Goal: Task Accomplishment & Management: Complete application form

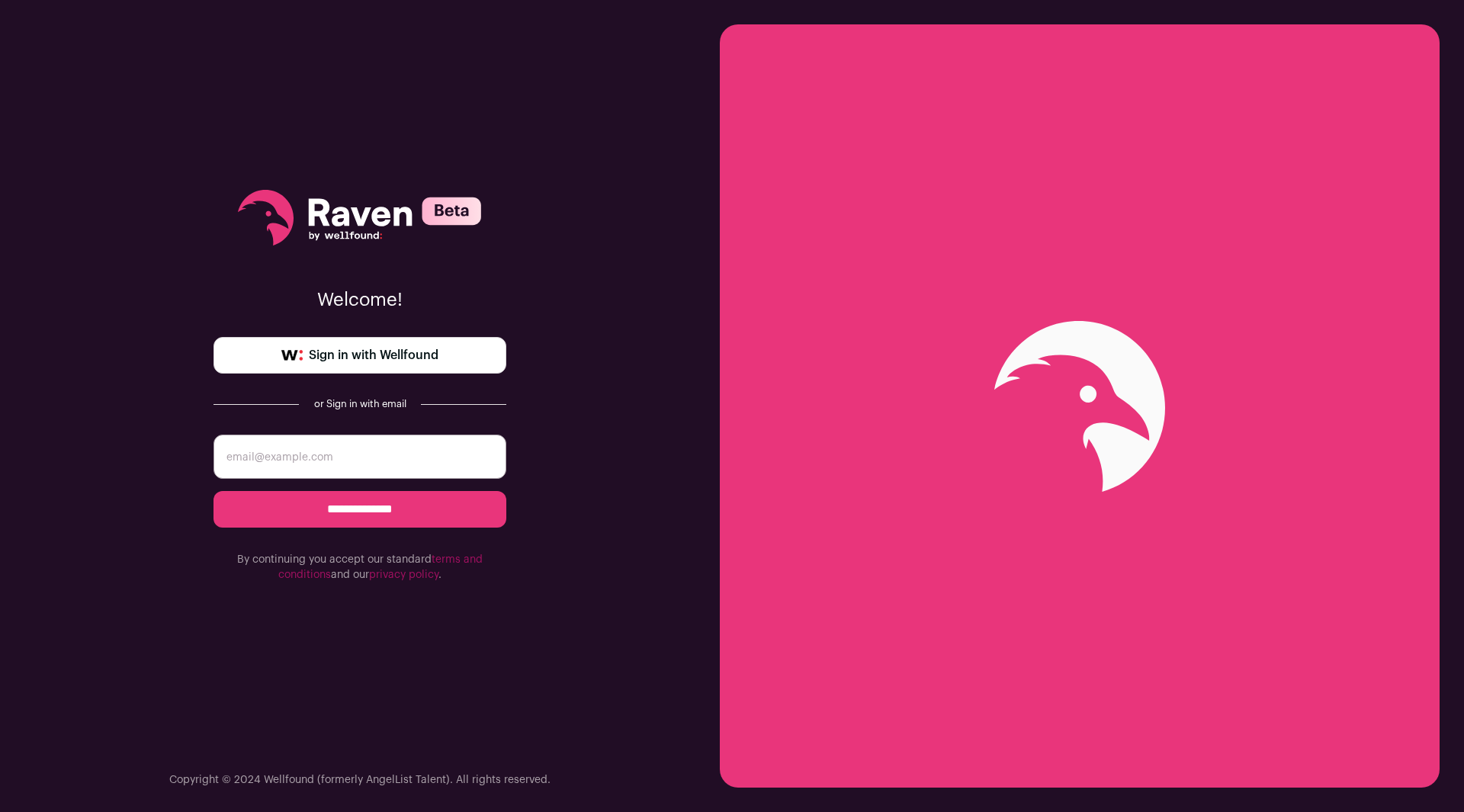
click at [309, 473] on input "email" at bounding box center [360, 457] width 293 height 44
type input "todddoyle1531@comcast.net"
click at [354, 511] on input "**********" at bounding box center [360, 509] width 293 height 37
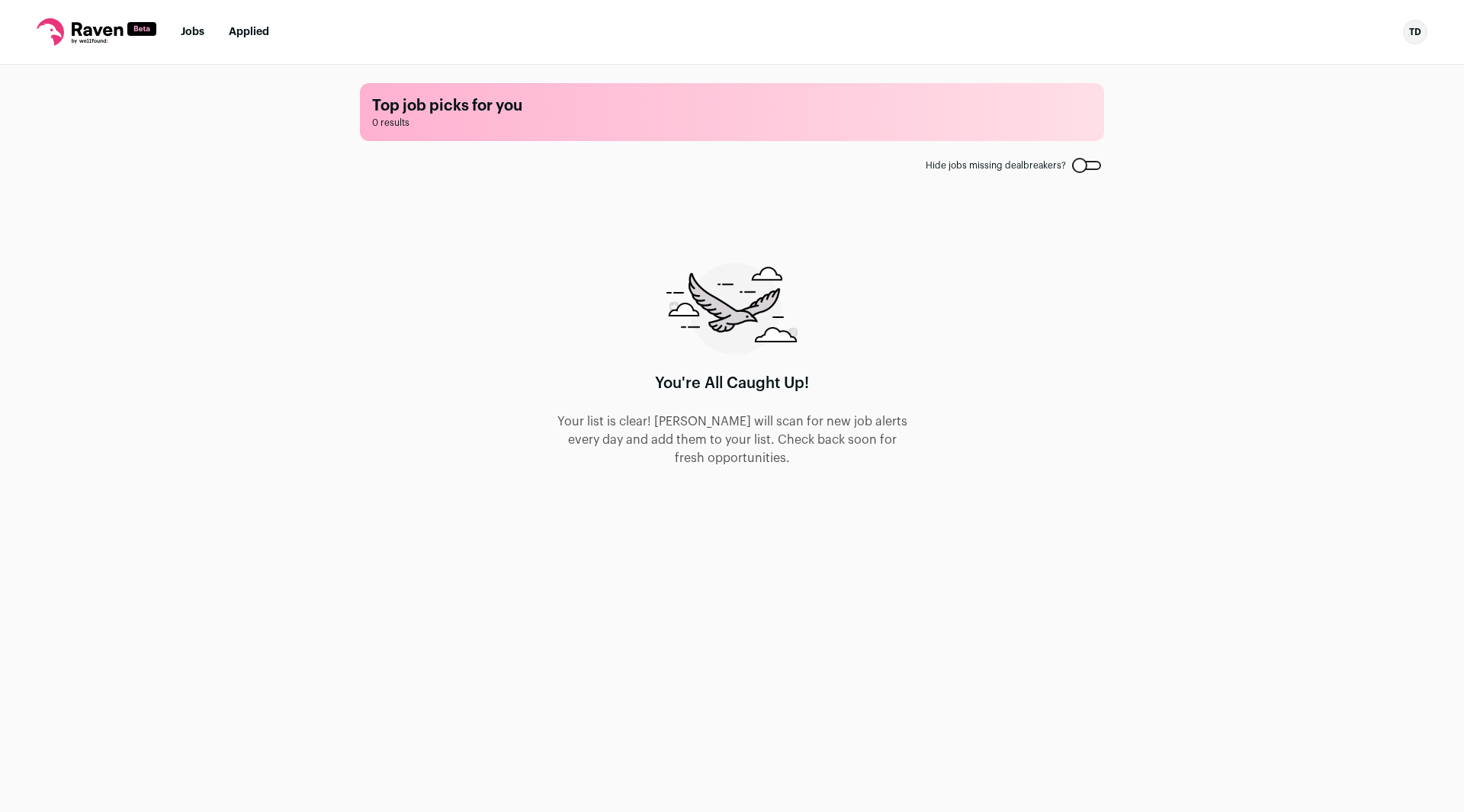
click at [200, 35] on link "Jobs" at bounding box center [193, 32] width 24 height 11
click at [189, 38] on li "Jobs" at bounding box center [193, 32] width 24 height 15
click at [189, 38] on link "Jobs" at bounding box center [193, 32] width 24 height 11
click at [254, 36] on link "Applied" at bounding box center [249, 32] width 40 height 11
